Goal: Find specific page/section: Find specific page/section

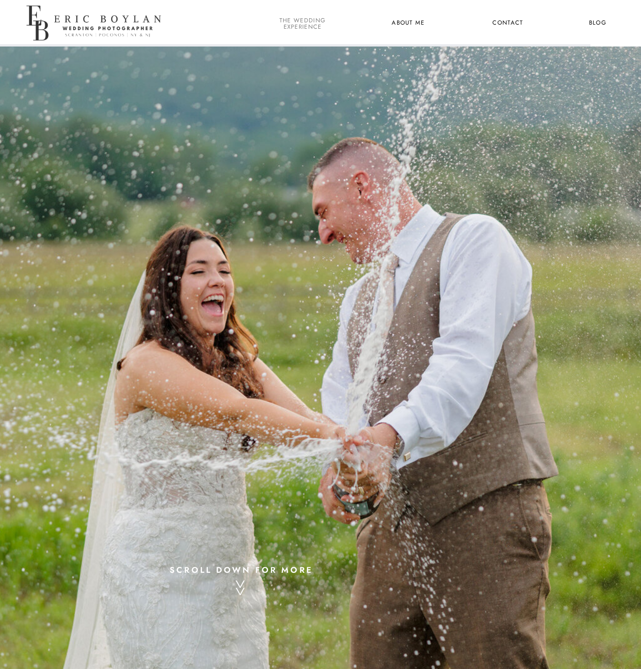
click at [297, 26] on nav "the wedding experience" at bounding box center [303, 23] width 50 height 12
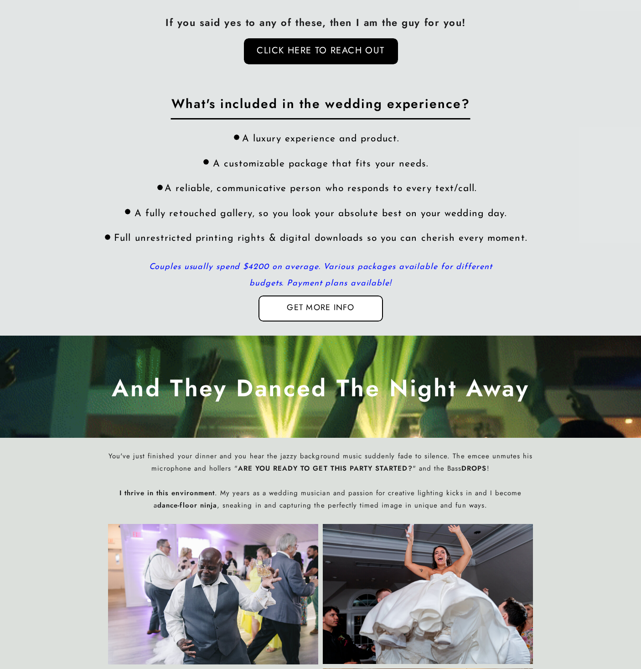
scroll to position [3076, 0]
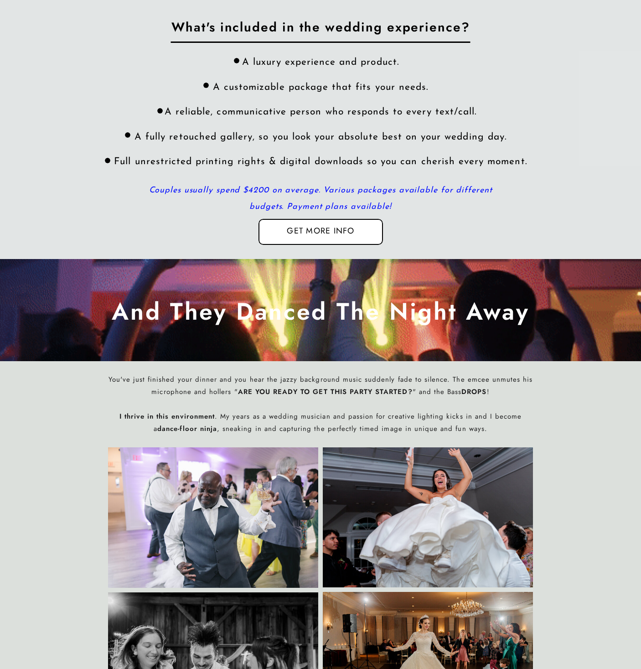
click at [293, 231] on nav "Get more info" at bounding box center [320, 232] width 89 height 13
